Goal: Find specific page/section: Find specific page/section

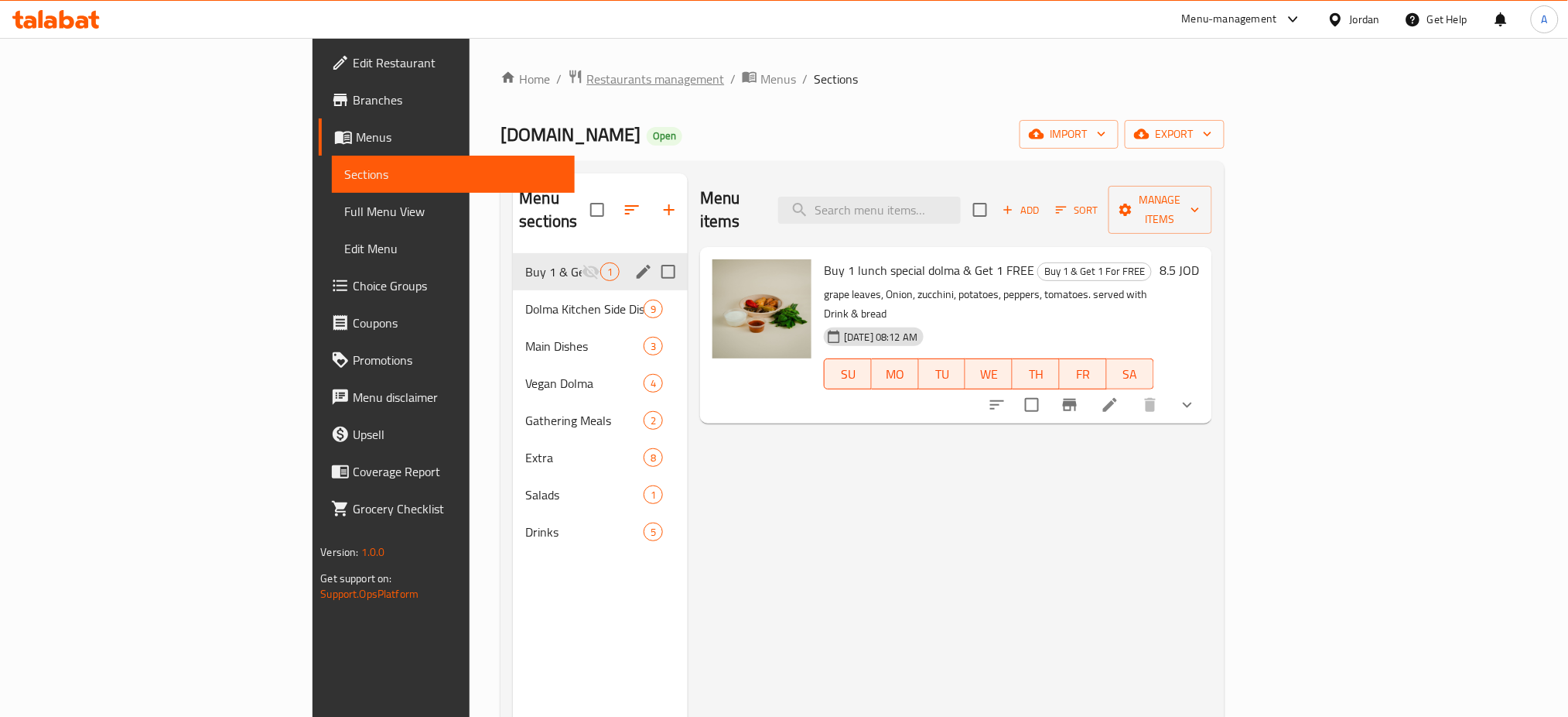
drag, startPoint x: 0, startPoint y: 0, endPoint x: 397, endPoint y: 82, distance: 405.4
click at [586, 82] on span "Restaurants management" at bounding box center [655, 79] width 138 height 19
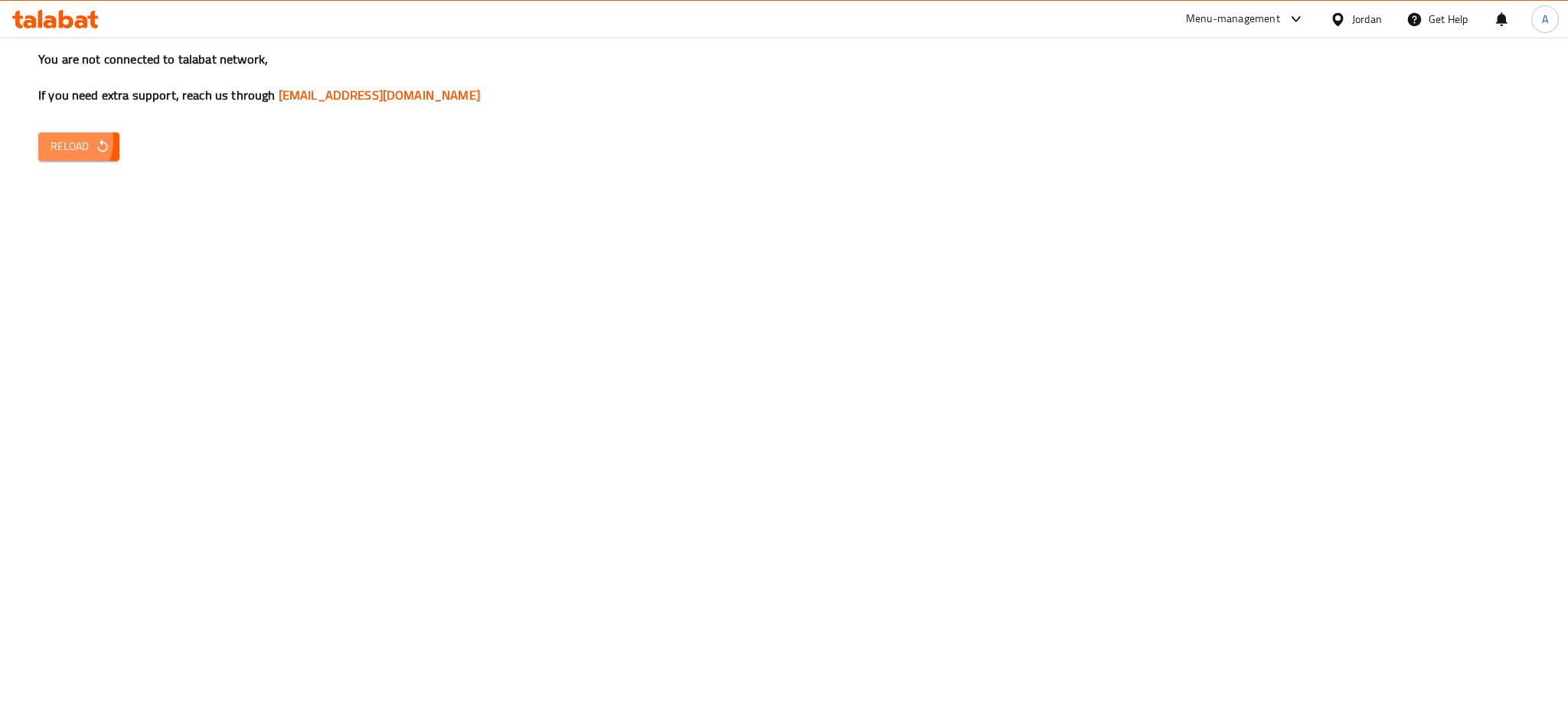
click at [60, 137] on span "Reload" at bounding box center [78, 146] width 56 height 19
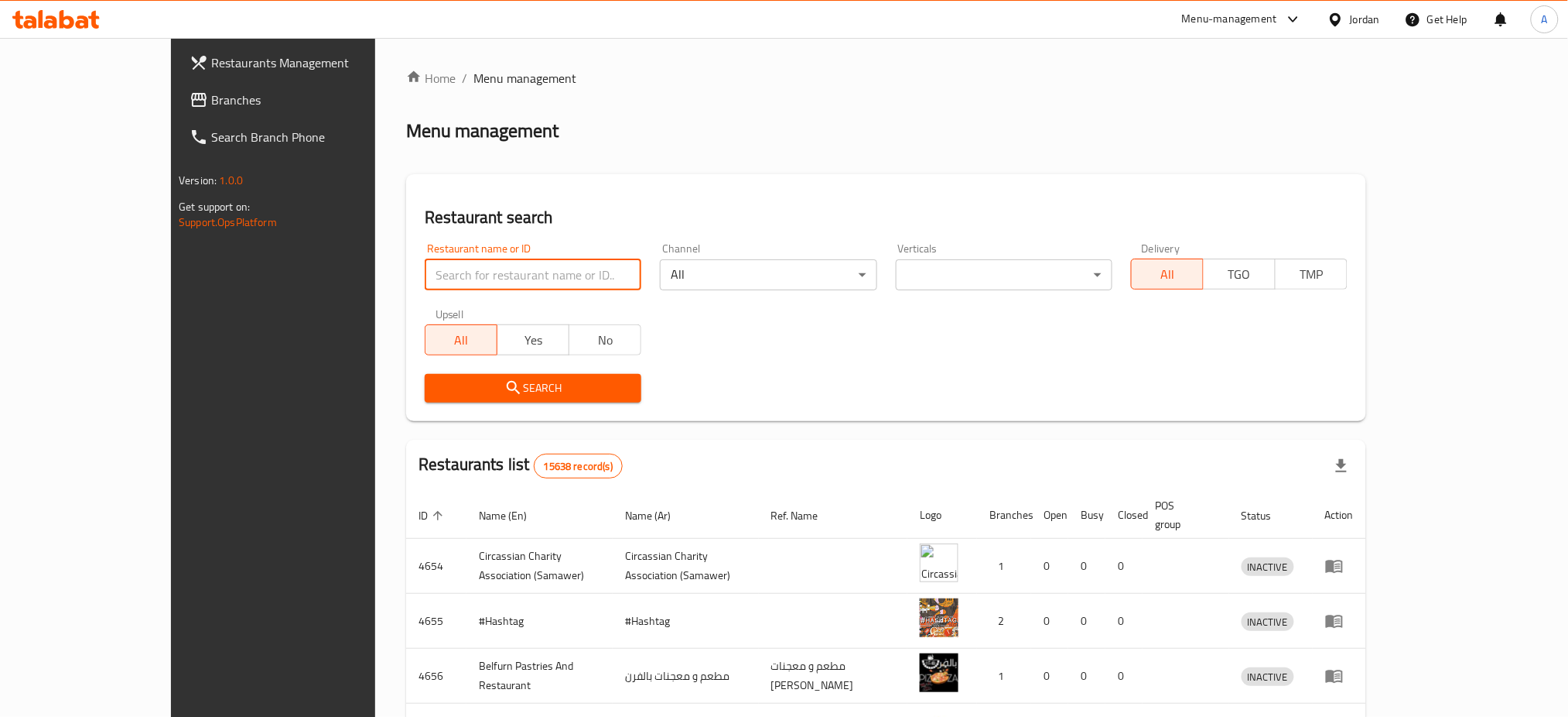
click at [424, 259] on input "search" at bounding box center [532, 274] width 216 height 31
type input "al munira"
click button "Search" at bounding box center [532, 388] width 216 height 29
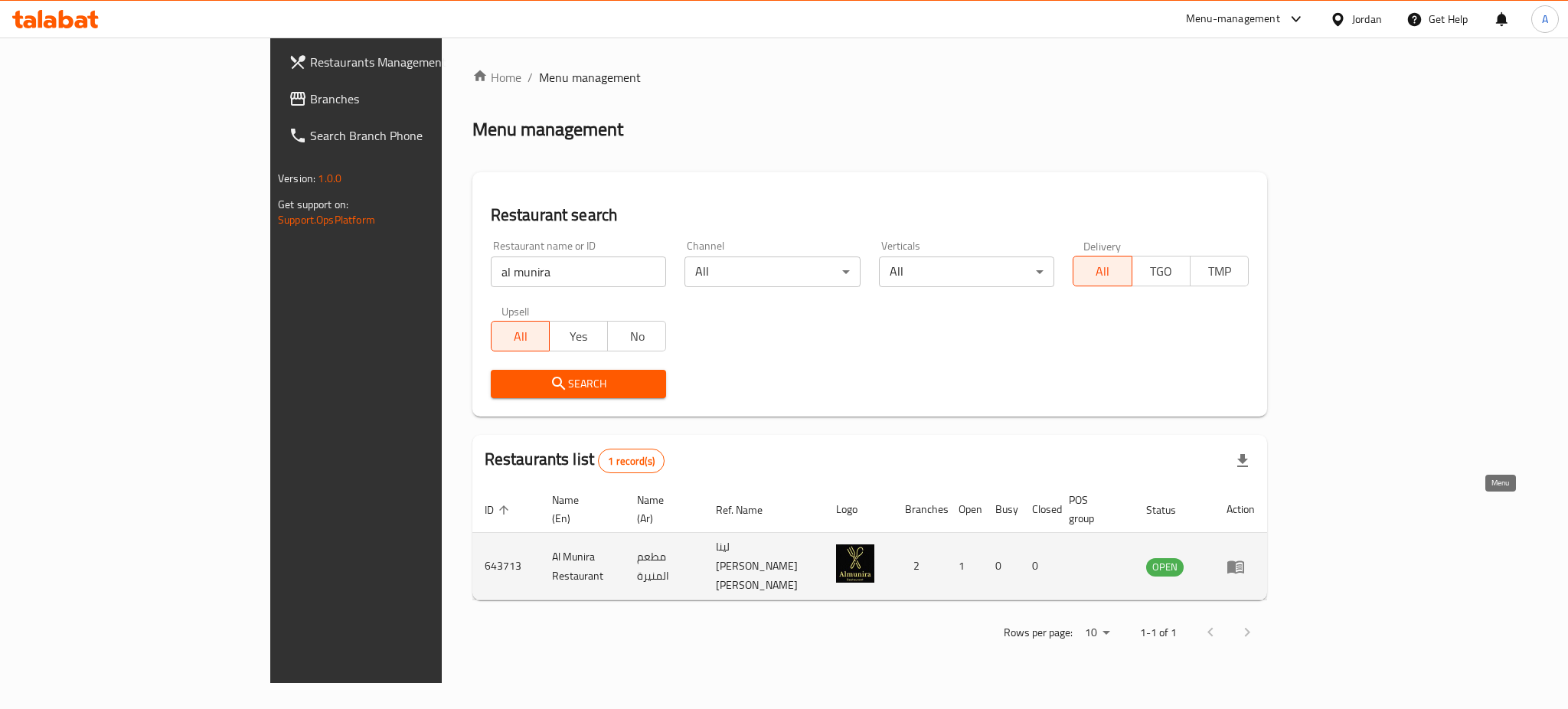
click at [1245, 557] on icon "enhanced table" at bounding box center [1236, 566] width 19 height 19
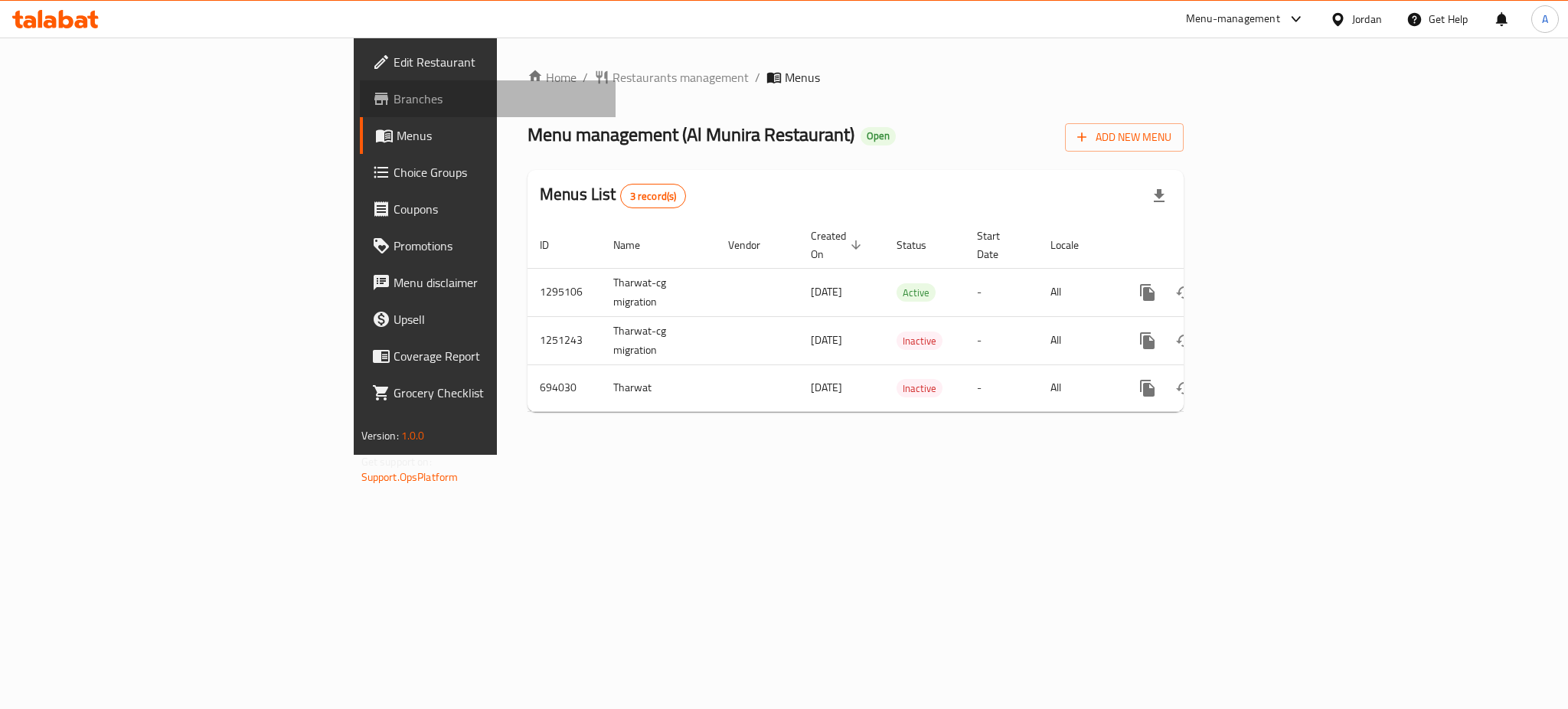
click at [393, 90] on span "Branches" at bounding box center [498, 98] width 210 height 19
